Goal: Check status

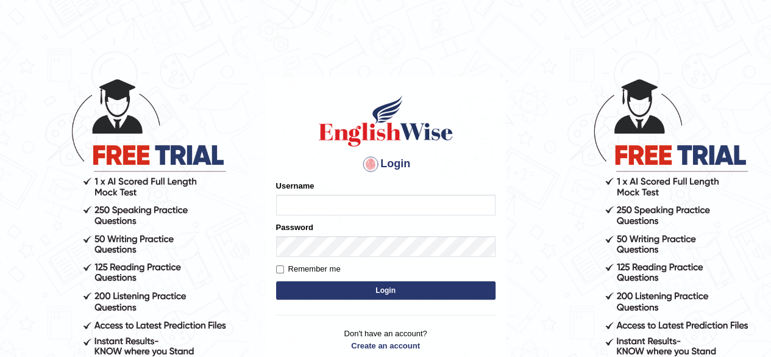
type input "maliny"
click at [395, 292] on button "Login" at bounding box center [385, 290] width 219 height 18
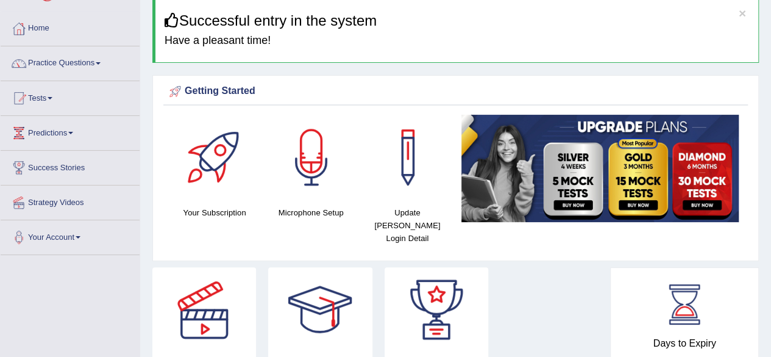
scroll to position [24, 0]
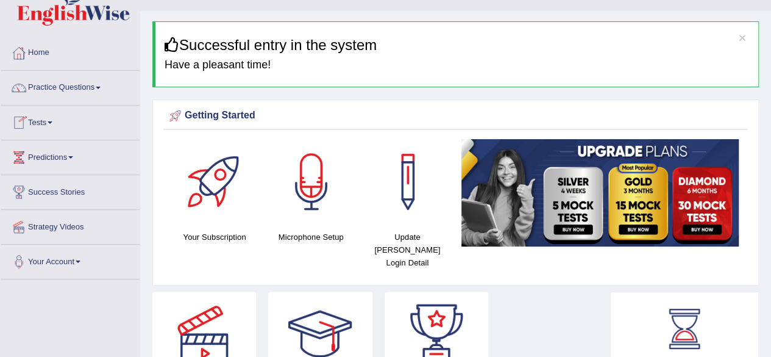
click at [52, 124] on link "Tests" at bounding box center [70, 120] width 139 height 30
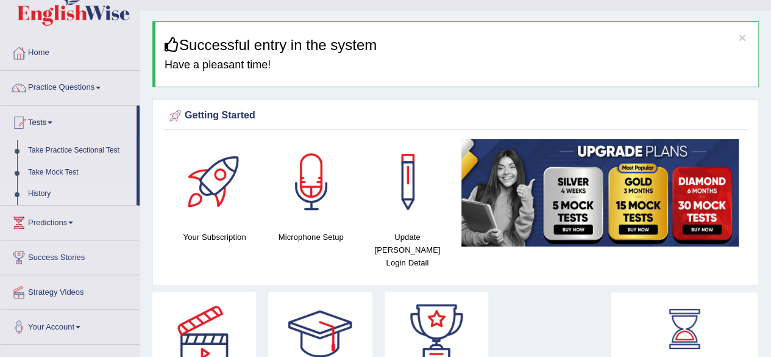
click at [43, 190] on link "History" at bounding box center [80, 194] width 114 height 22
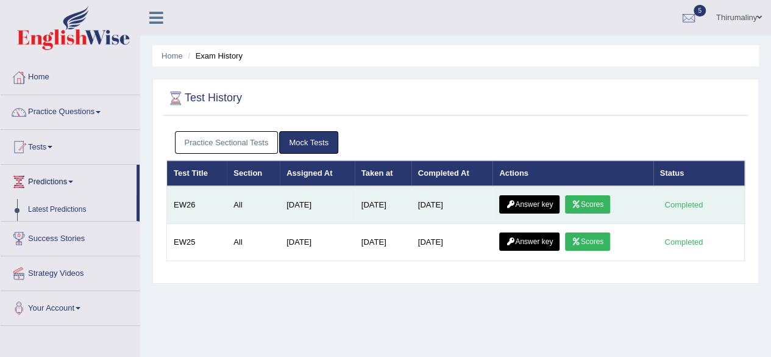
click at [529, 206] on link "Answer key" at bounding box center [529, 204] width 60 height 18
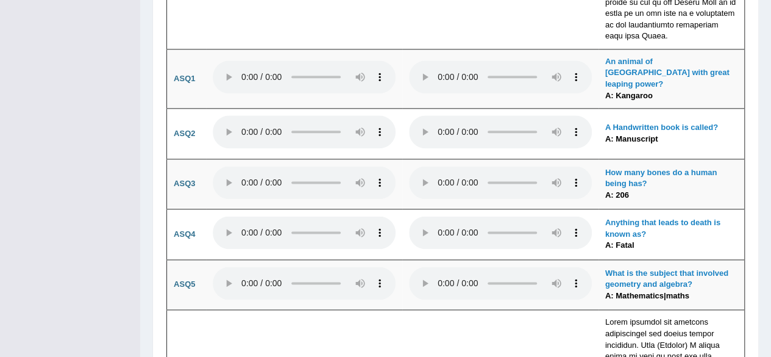
scroll to position [3064, 0]
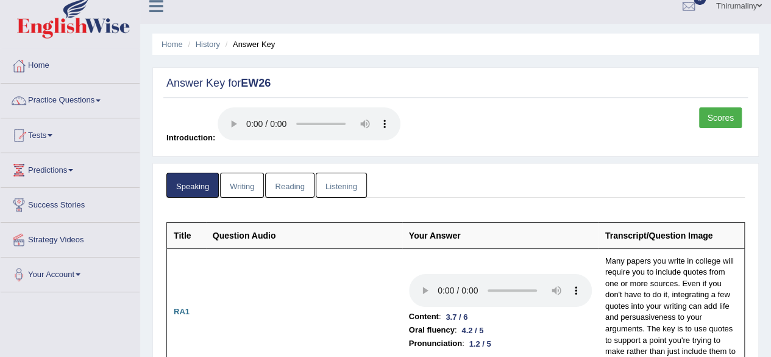
scroll to position [0, 0]
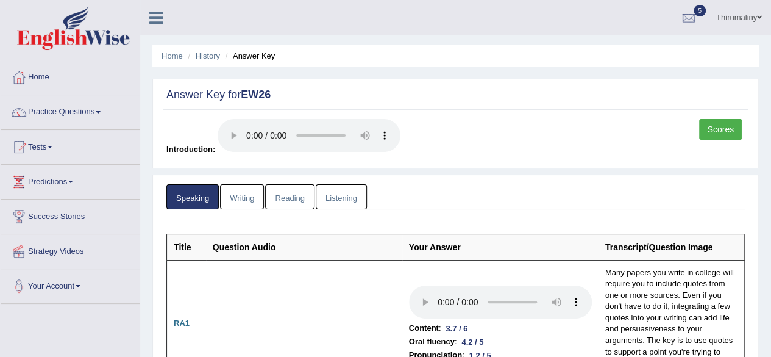
click at [714, 124] on link "Scores" at bounding box center [720, 129] width 43 height 21
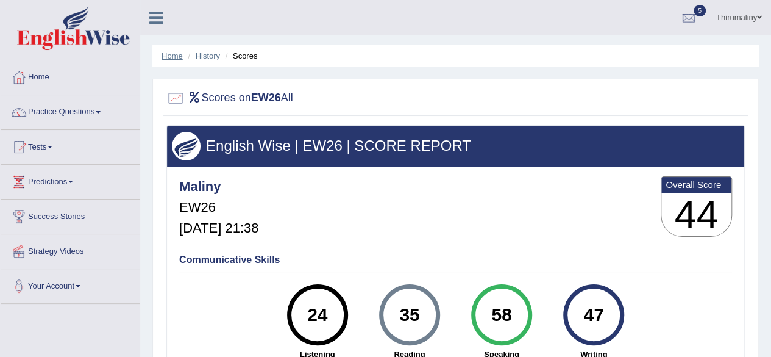
click at [171, 58] on link "Home" at bounding box center [172, 55] width 21 height 9
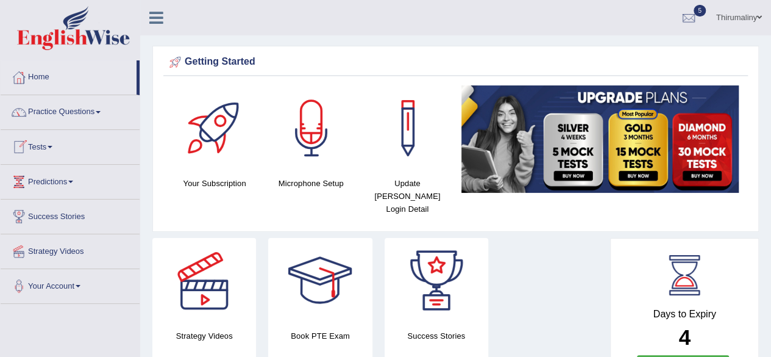
click at [49, 147] on link "Tests" at bounding box center [70, 145] width 139 height 30
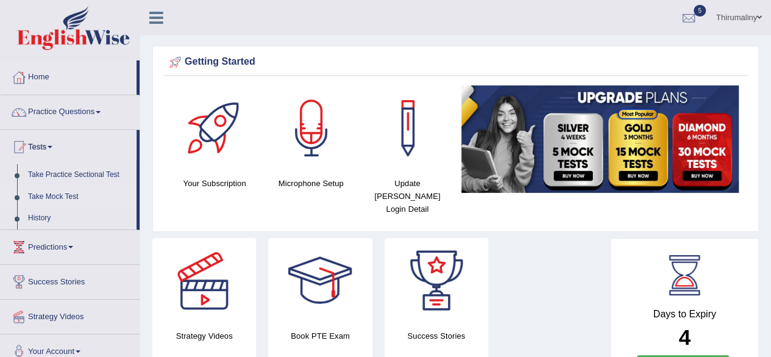
click at [64, 194] on link "Take Mock Test" at bounding box center [80, 197] width 114 height 22
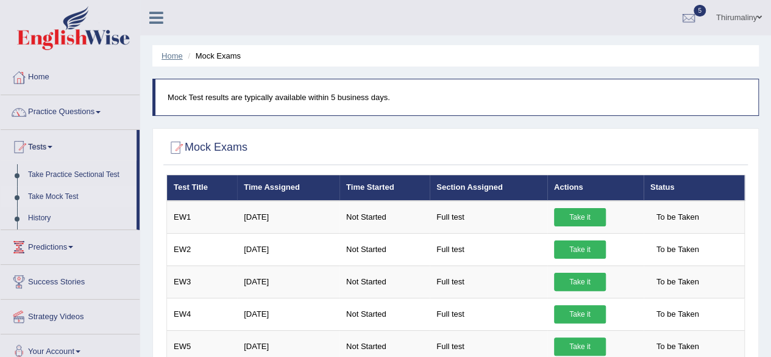
click at [171, 52] on link "Home" at bounding box center [172, 55] width 21 height 9
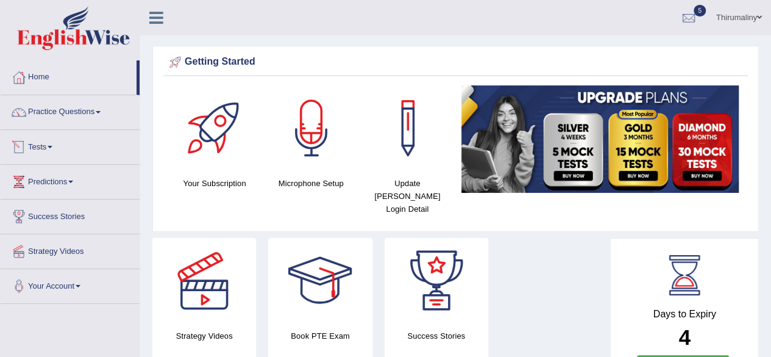
click at [49, 147] on link "Tests" at bounding box center [70, 145] width 139 height 30
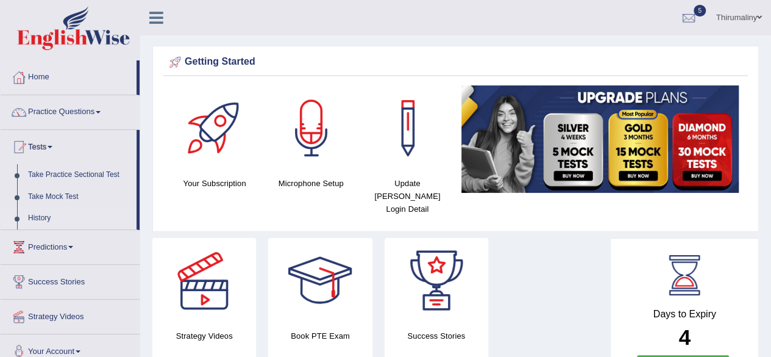
click at [40, 219] on link "History" at bounding box center [80, 218] width 114 height 22
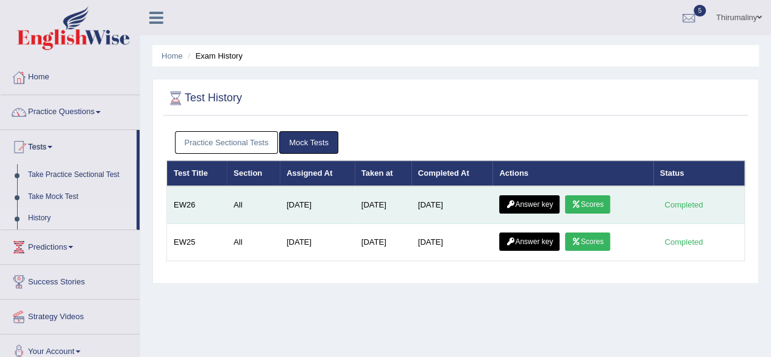
click at [543, 204] on link "Answer key" at bounding box center [529, 204] width 60 height 18
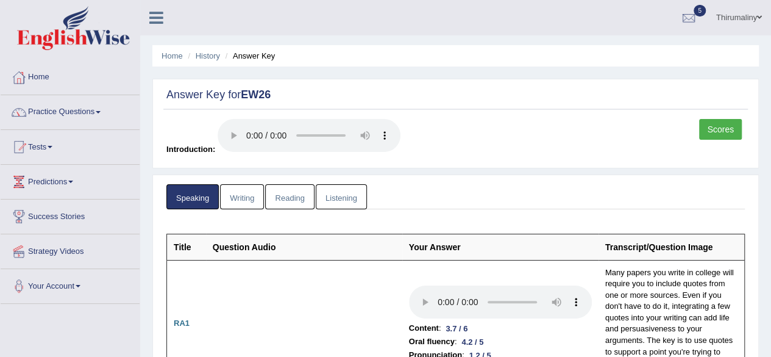
click at [243, 198] on link "Writing" at bounding box center [242, 196] width 44 height 25
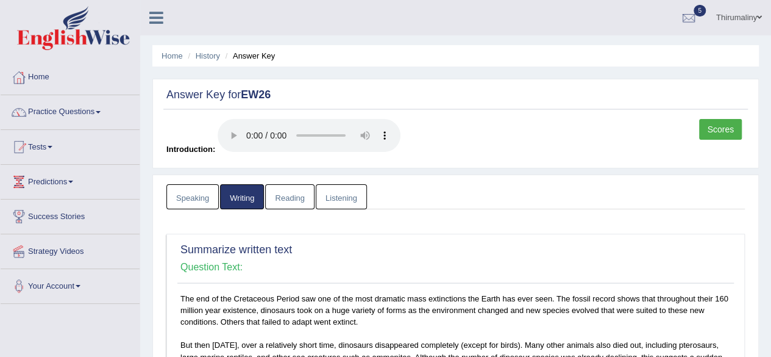
click at [289, 198] on link "Reading" at bounding box center [289, 196] width 49 height 25
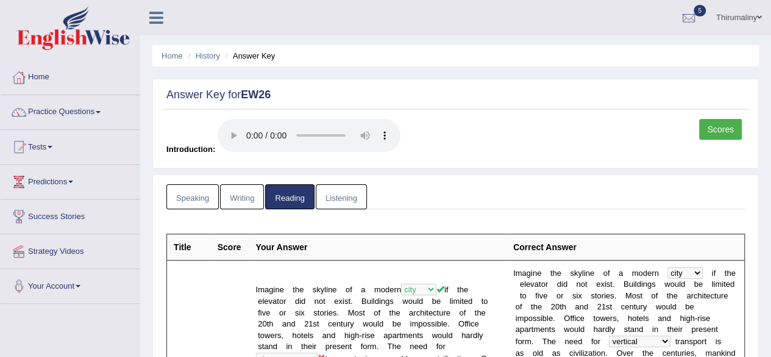
click at [719, 132] on link "Scores" at bounding box center [720, 129] width 43 height 21
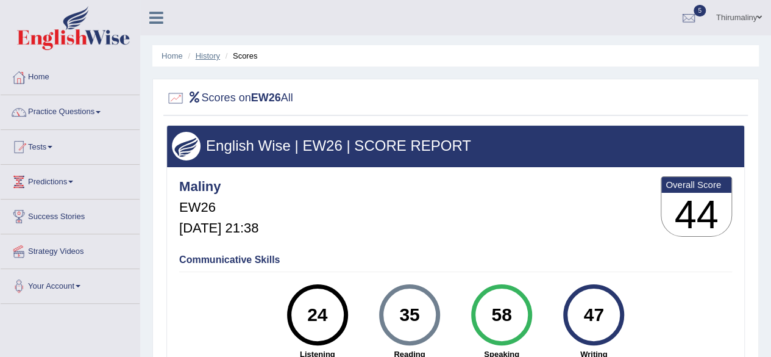
click at [203, 55] on link "History" at bounding box center [208, 55] width 24 height 9
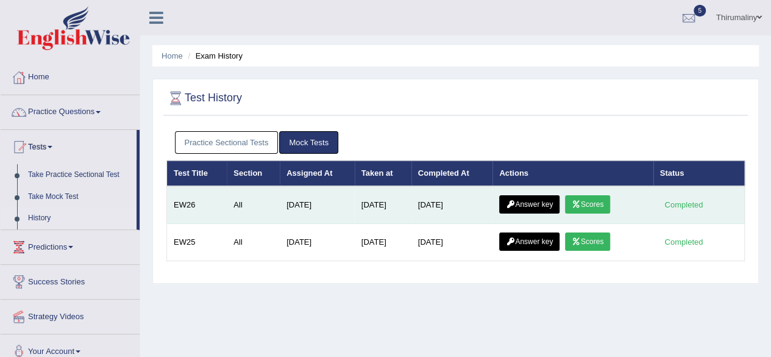
click at [551, 203] on link "Answer key" at bounding box center [529, 204] width 60 height 18
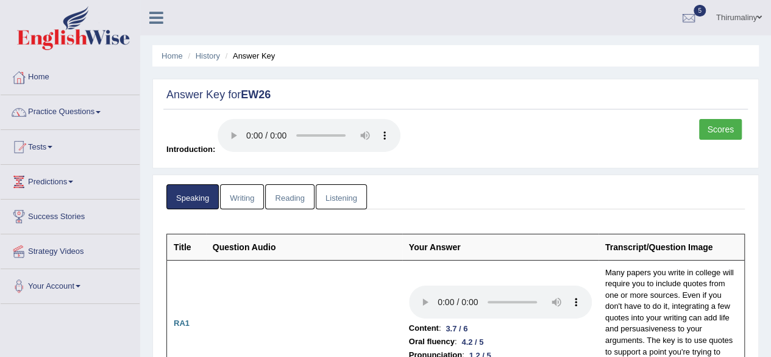
click at [354, 199] on link "Listening" at bounding box center [341, 196] width 51 height 25
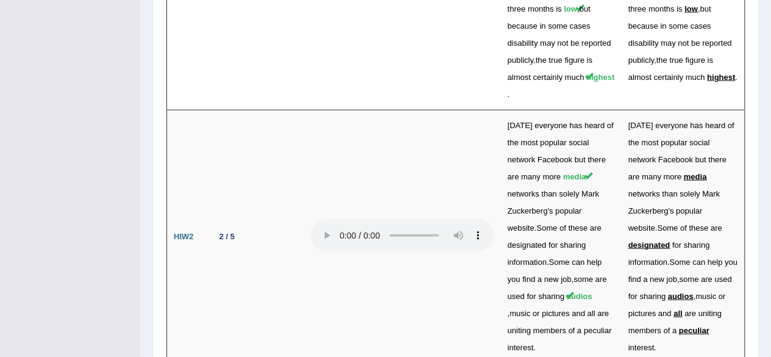
scroll to position [3639, 0]
